Goal: Information Seeking & Learning: Find specific page/section

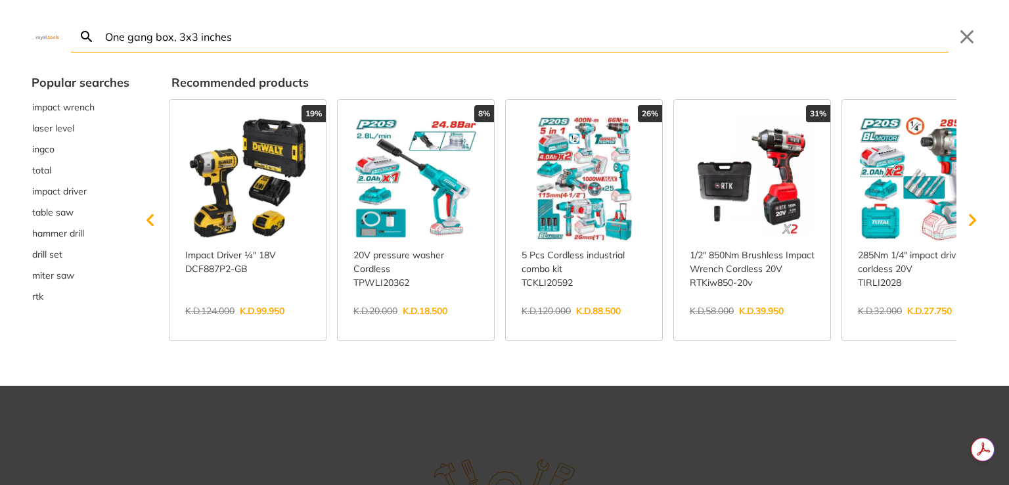
type input "One gang box, 3x3 inches"
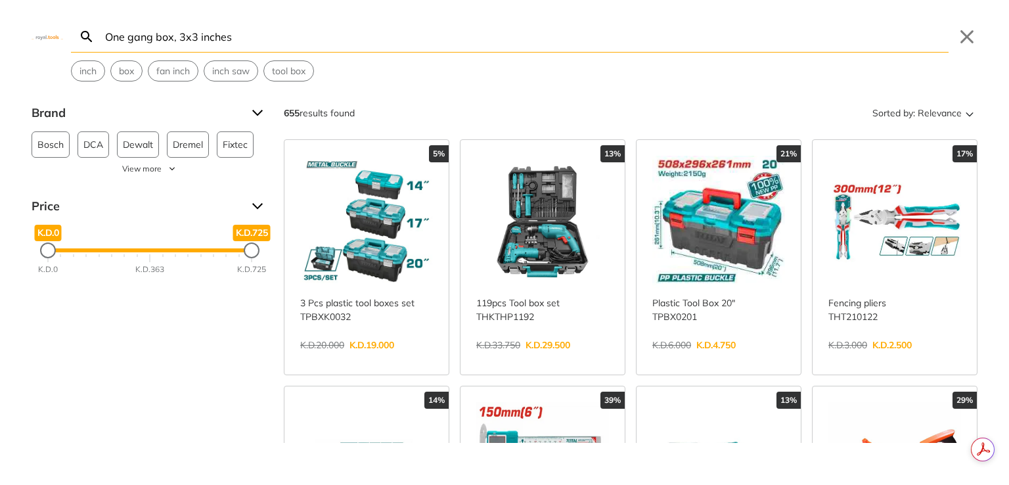
drag, startPoint x: 181, startPoint y: 39, endPoint x: 21, endPoint y: -3, distance: 165.5
click at [21, 0] on html "0" at bounding box center [504, 242] width 1009 height 485
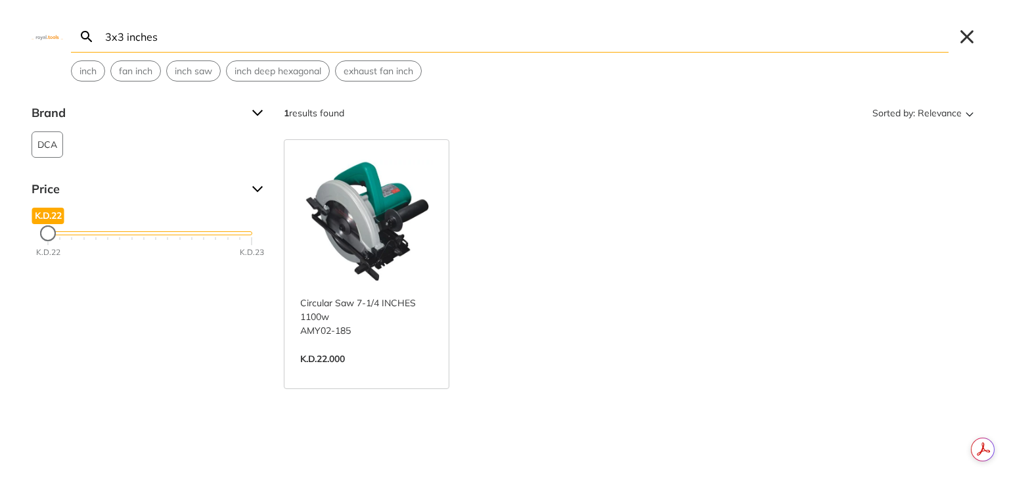
type input "3x3 inches"
click at [964, 32] on button "Close" at bounding box center [966, 36] width 21 height 21
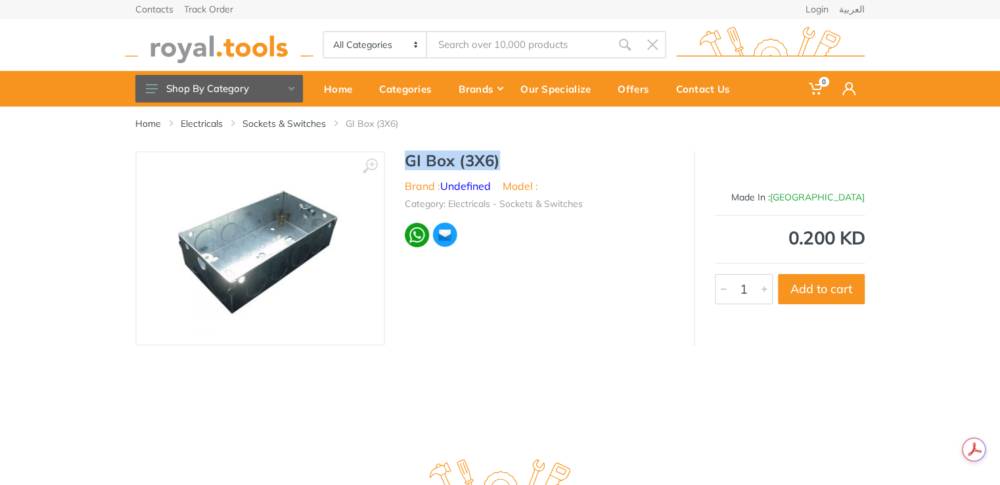
drag, startPoint x: 401, startPoint y: 163, endPoint x: 502, endPoint y: 164, distance: 101.2
click at [502, 164] on div "GI Box (3X6) Brand : Undefined Model : Category: Electricals - Sockets & Switch…" at bounding box center [539, 203] width 309 height 104
copy h1 "GI Box (3X6)"
type input "GI Box (3X6)"
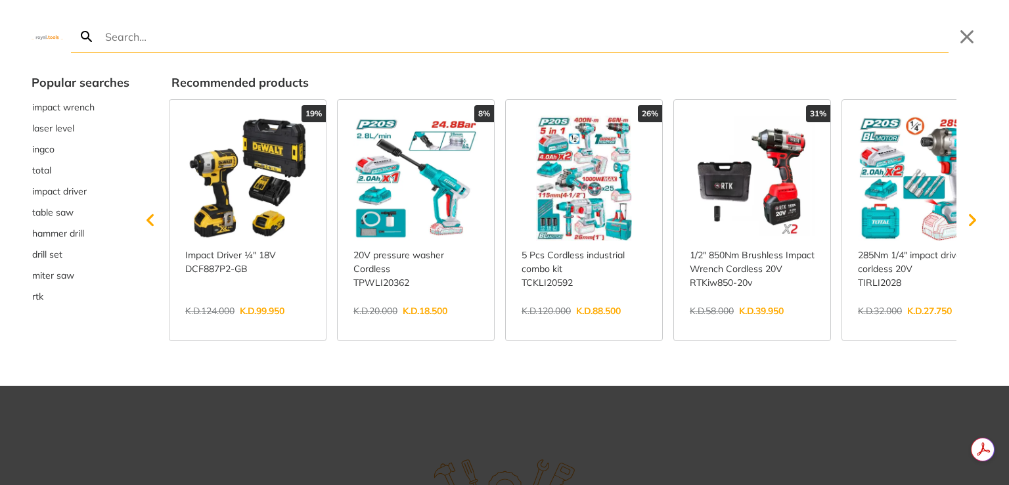
click at [379, 35] on input "Search" at bounding box center [525, 36] width 846 height 31
type input "GI Box (3X6)"
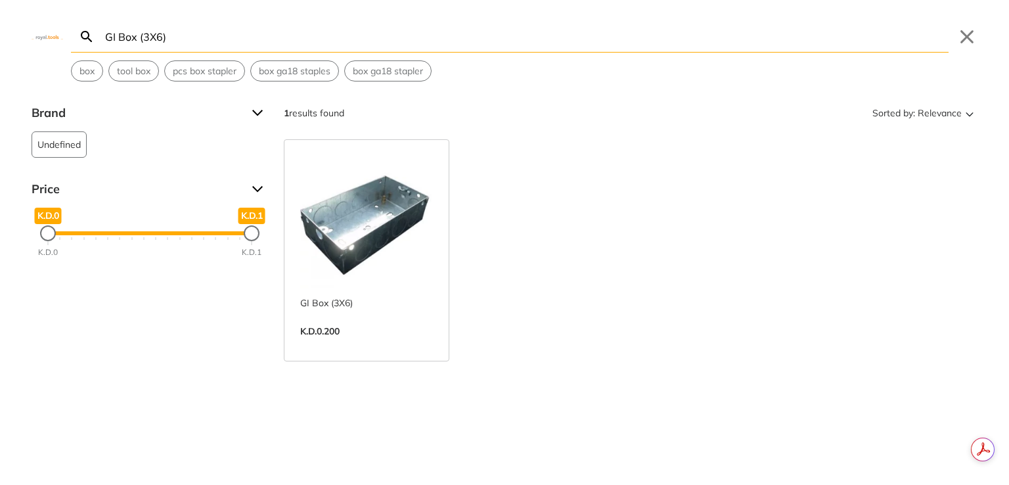
click at [158, 35] on input "GI Box (3X6)" at bounding box center [525, 36] width 846 height 31
type input "GI Box (3X3)"
click at [192, 35] on input "GI Box (3X3)" at bounding box center [525, 36] width 846 height 31
